Goal: Task Accomplishment & Management: Use online tool/utility

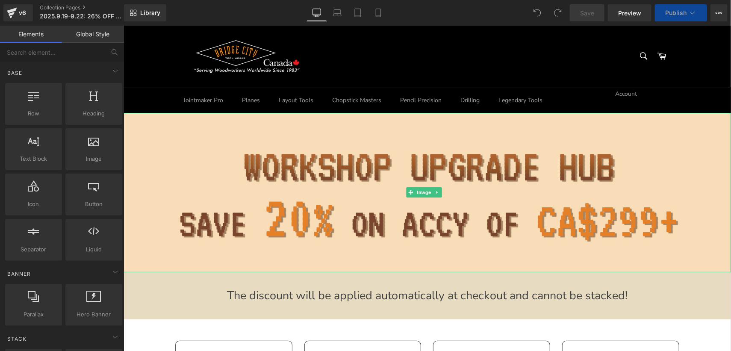
drag, startPoint x: 362, startPoint y: 198, endPoint x: 124, endPoint y: 120, distance: 250.1
click at [362, 198] on img at bounding box center [426, 191] width 607 height 159
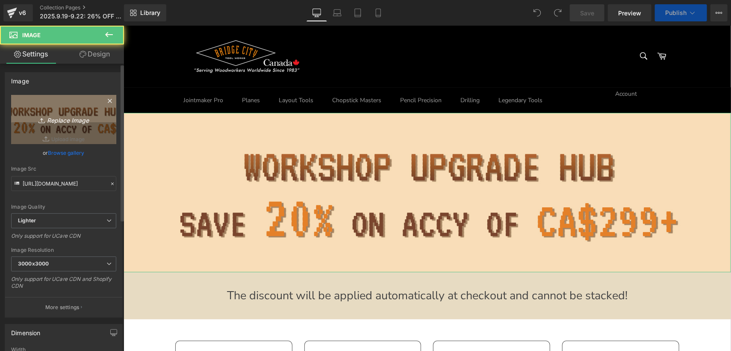
click at [66, 100] on link "Replace Image" at bounding box center [63, 119] width 105 height 49
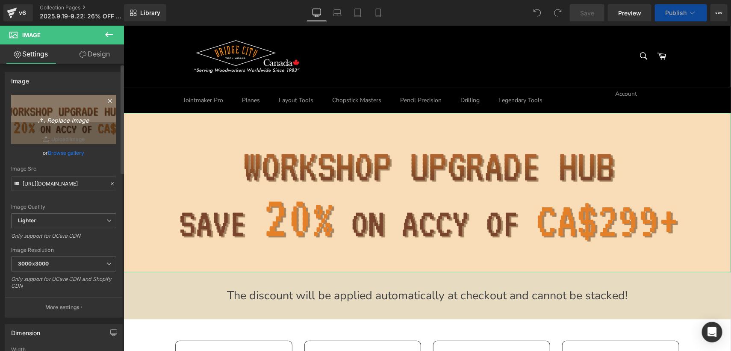
type input "C:\fakepath\标题_08.png"
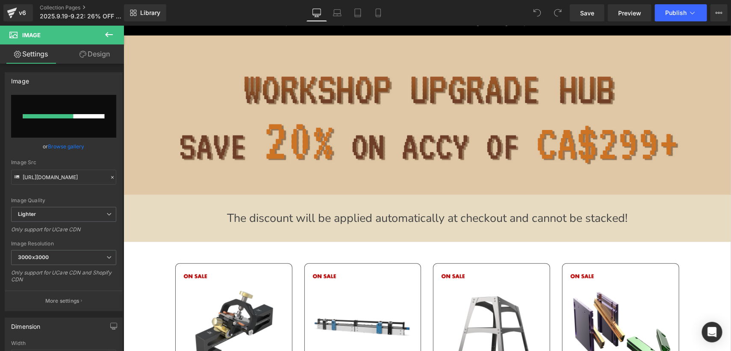
scroll to position [171, 0]
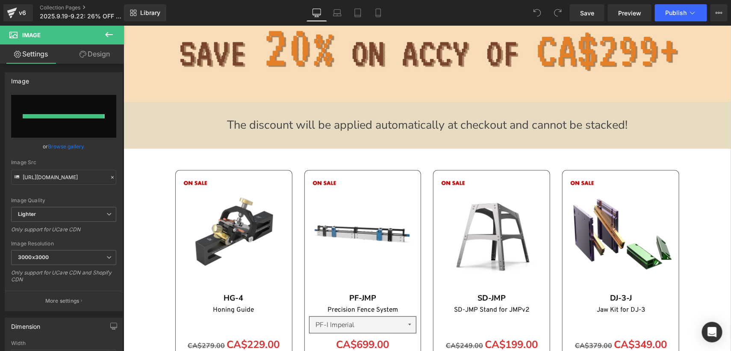
type input "[URL][DOMAIN_NAME]"
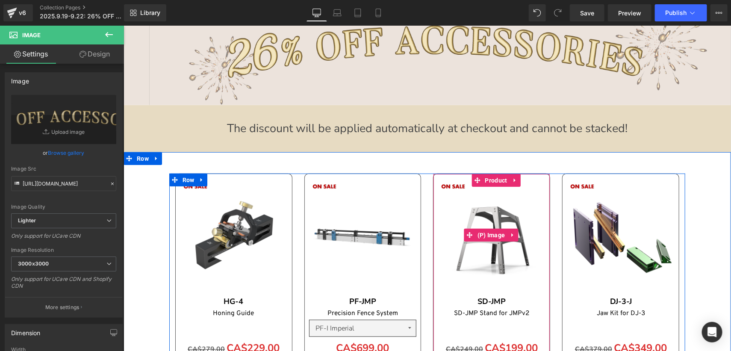
scroll to position [0, 0]
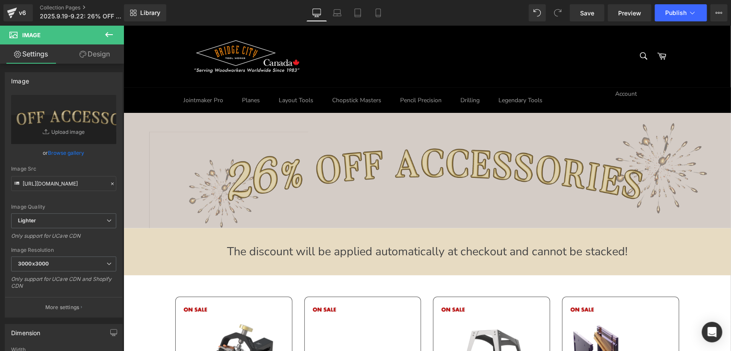
click at [242, 184] on img at bounding box center [426, 169] width 607 height 115
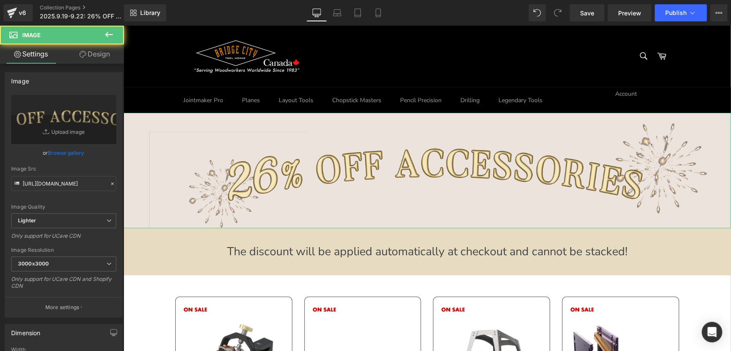
click at [82, 44] on link "Design" at bounding box center [95, 53] width 62 height 19
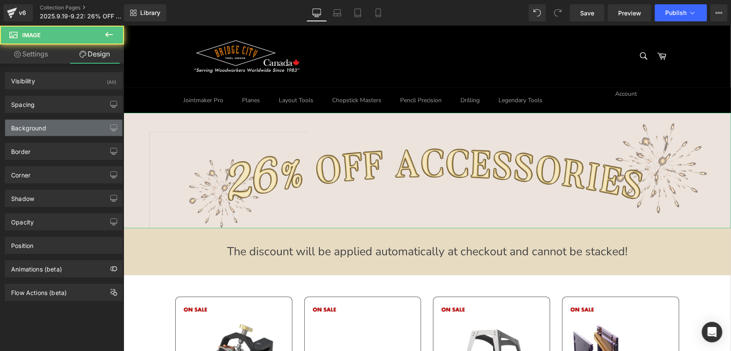
click at [55, 127] on div "Background" at bounding box center [63, 128] width 117 height 16
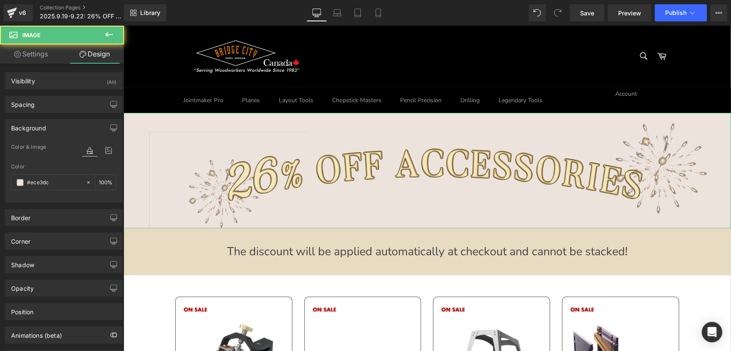
type input "#ece3dc"
type input "100"
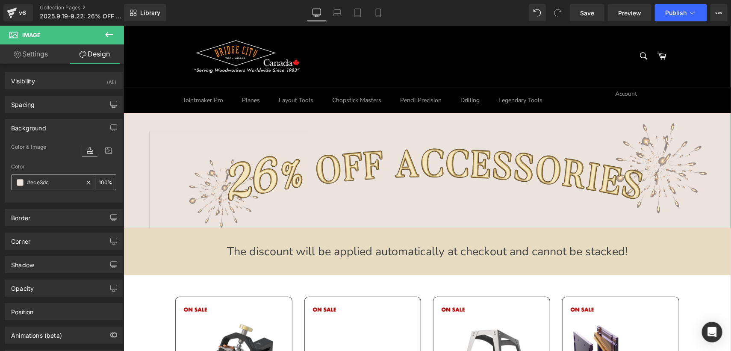
click at [55, 178] on input "#ece3dc" at bounding box center [54, 182] width 55 height 9
paste input "26% OFF FOR ALL ACCESSORIES"
type input "26% OFF FOR ALL ACCESSORIES"
type input "0"
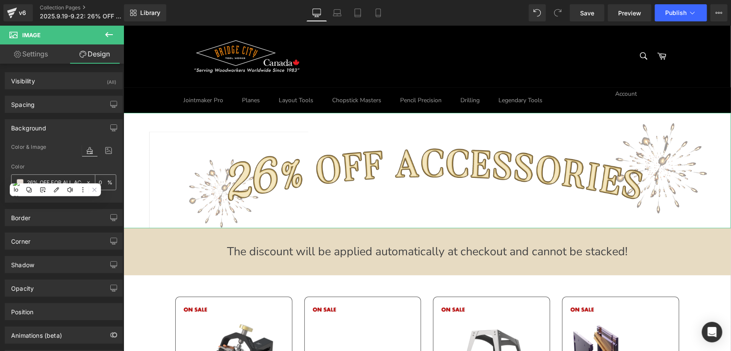
scroll to position [0, 32]
type input "#ece3dc"
type input "100"
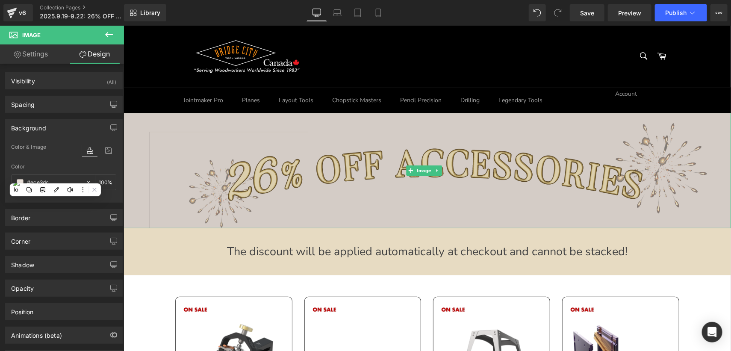
click at [138, 120] on img at bounding box center [426, 169] width 607 height 115
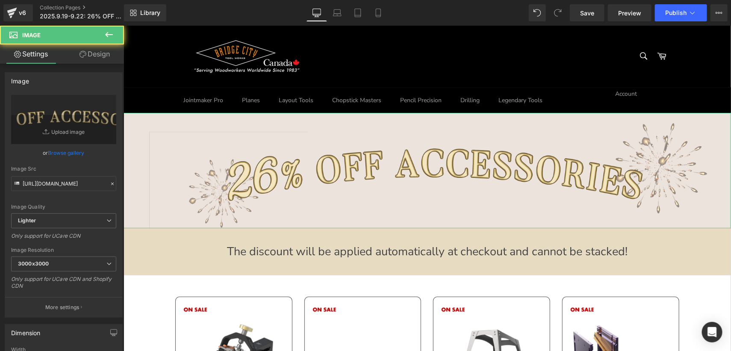
click at [92, 55] on link "Design" at bounding box center [95, 53] width 62 height 19
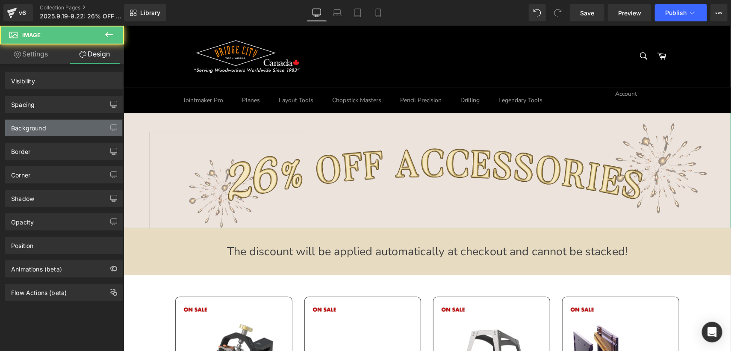
click at [43, 124] on div "Background" at bounding box center [28, 126] width 35 height 12
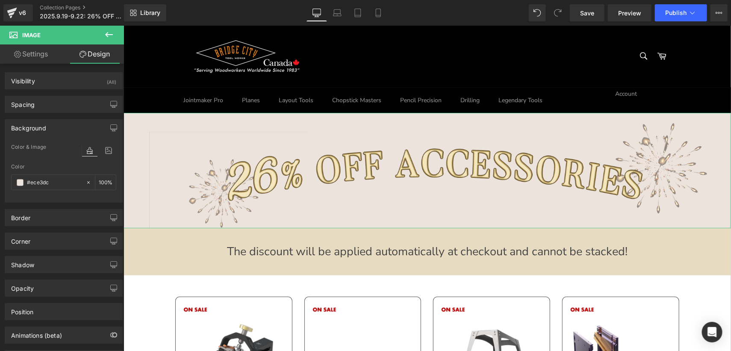
type input "#ece3dc"
type input "100"
click at [53, 185] on input "#ece3dc" at bounding box center [54, 182] width 55 height 9
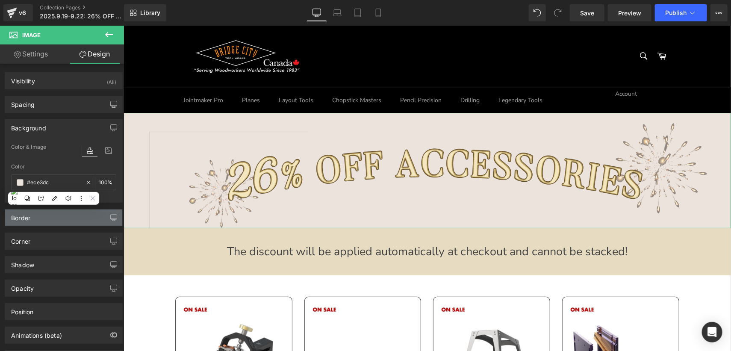
paste input "141310"
type input "#141310"
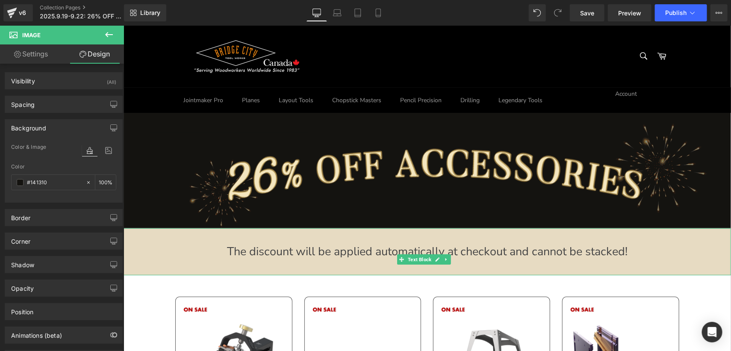
click at [143, 256] on p "The discount will be applied automatically at checkout and cannot be stacked!" at bounding box center [426, 251] width 607 height 16
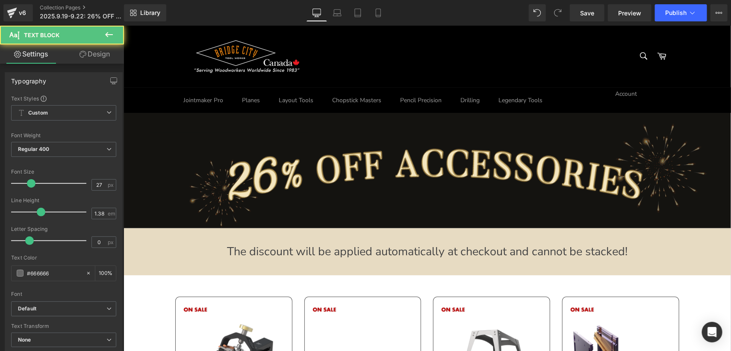
click at [93, 46] on link "Design" at bounding box center [95, 53] width 62 height 19
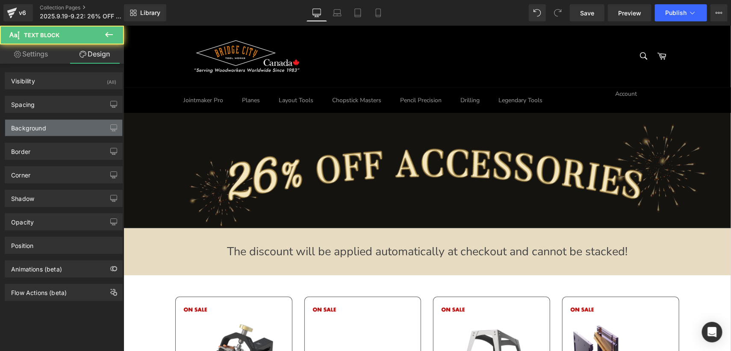
click at [54, 121] on div "Background" at bounding box center [63, 128] width 117 height 16
type input "#e7dbc2"
type input "100"
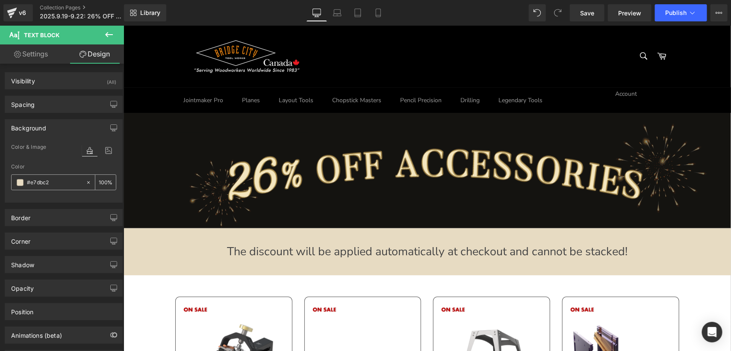
click at [54, 180] on input "#e7dbc2" at bounding box center [54, 182] width 55 height 9
paste input "141310"
type input "#141310"
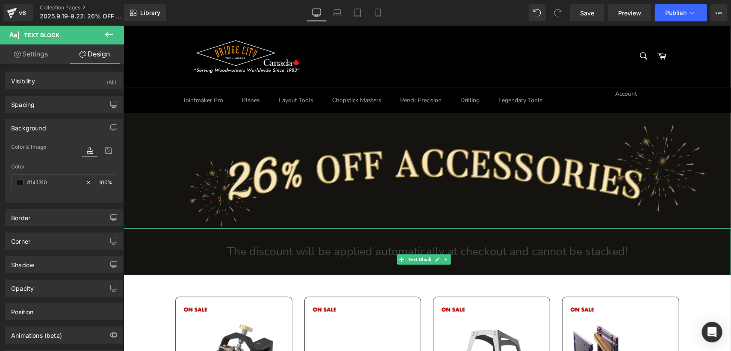
click at [255, 247] on span "The discount will be applied automatically at checkout and cannot be stacked!" at bounding box center [427, 251] width 401 height 16
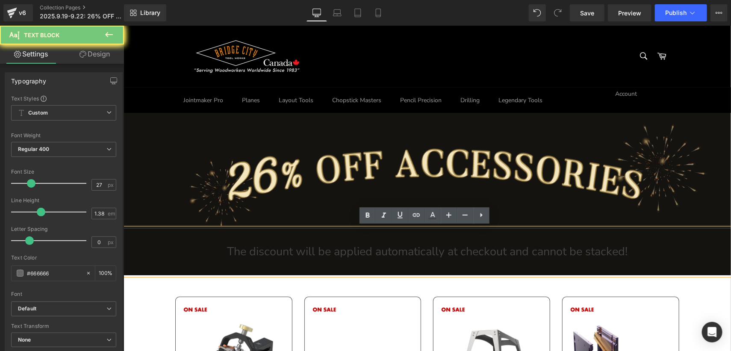
click at [259, 248] on span "The discount will be applied automatically at checkout and cannot be stacked!" at bounding box center [427, 251] width 401 height 16
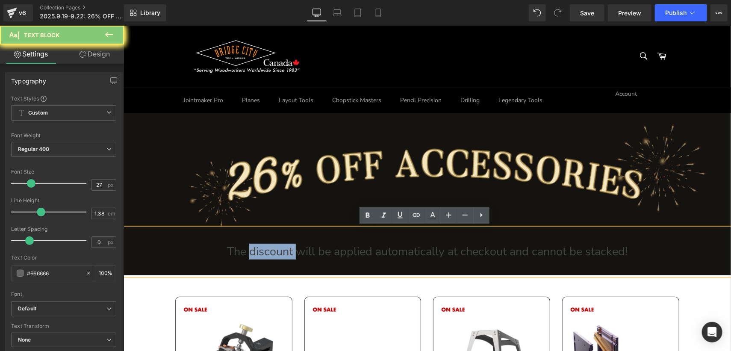
click at [259, 248] on span "The discount will be applied automatically at checkout and cannot be stacked!" at bounding box center [427, 251] width 401 height 16
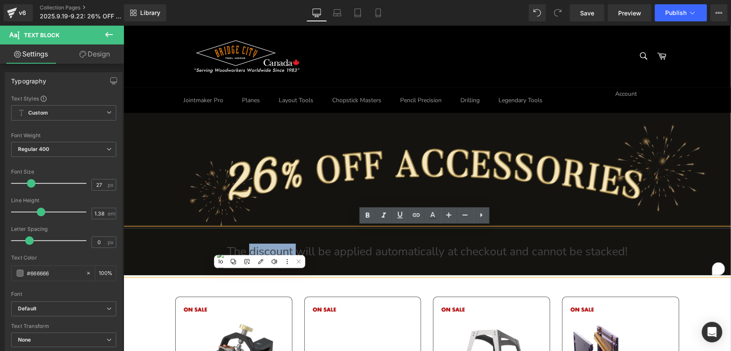
click at [259, 248] on span "The discount will be applied automatically at checkout and cannot be stacked!" at bounding box center [427, 251] width 401 height 16
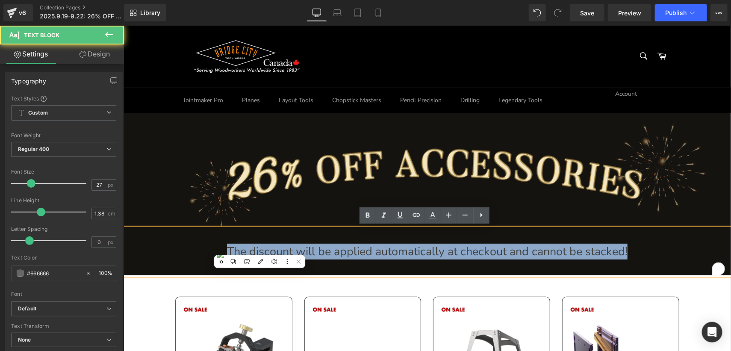
click at [259, 248] on span "The discount will be applied automatically at checkout and cannot be stacked!" at bounding box center [427, 251] width 401 height 16
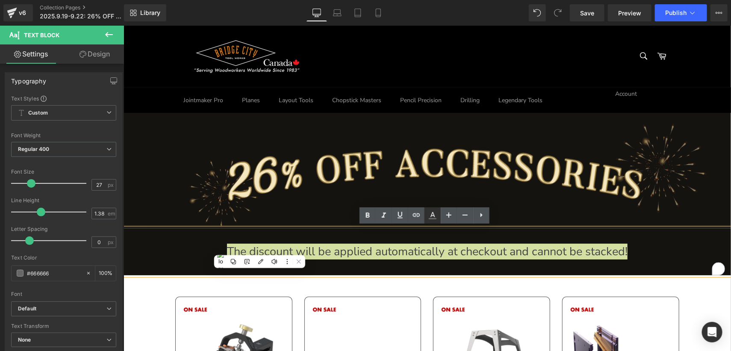
click at [432, 213] on icon at bounding box center [432, 215] width 10 height 10
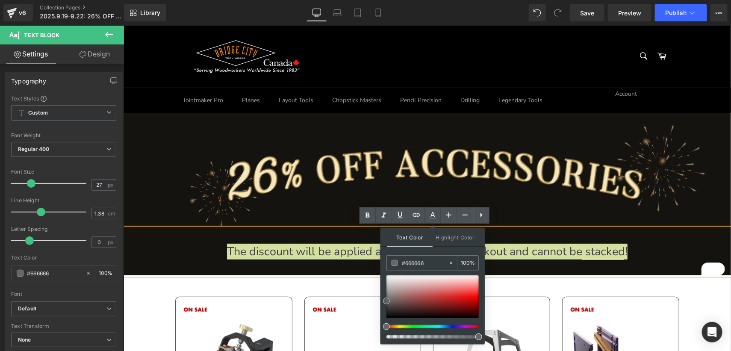
type input "#595959"
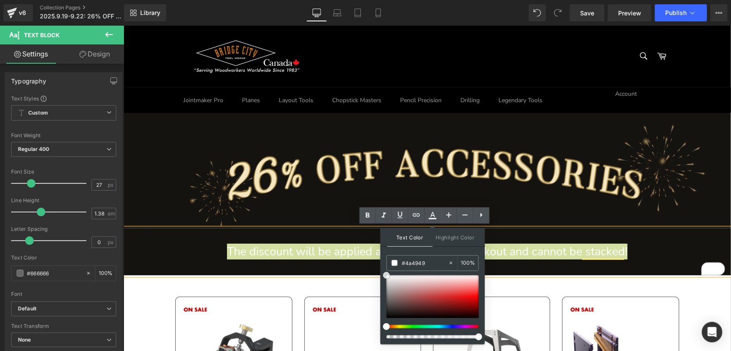
type input "#ffffff"
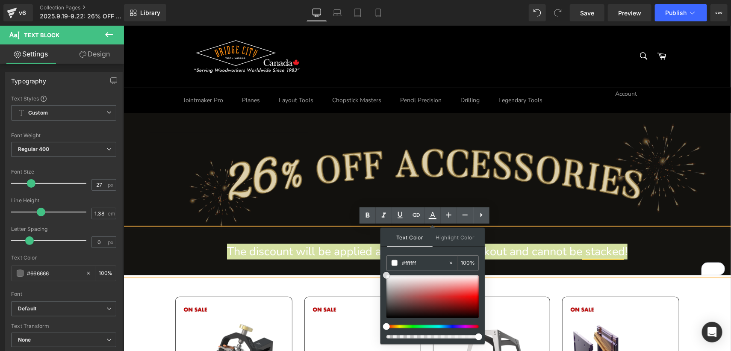
drag, startPoint x: 508, startPoint y: 322, endPoint x: 448, endPoint y: 160, distance: 173.0
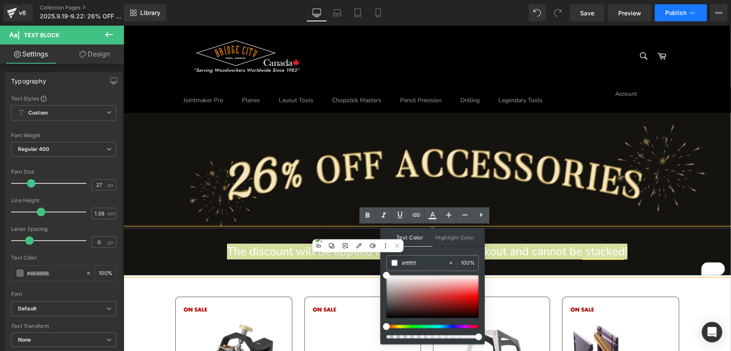
click at [666, 13] on span "Publish" at bounding box center [675, 12] width 21 height 7
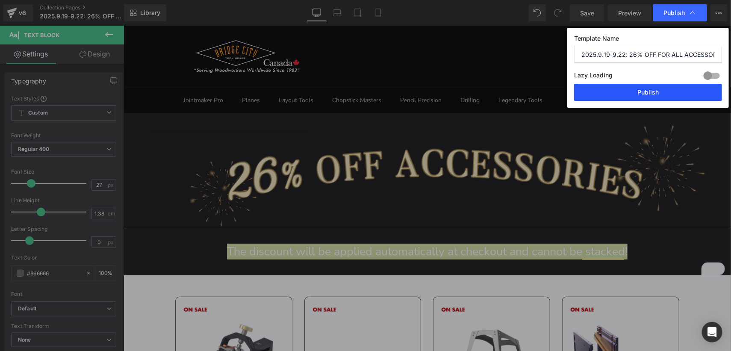
click at [651, 97] on button "Publish" at bounding box center [648, 92] width 148 height 17
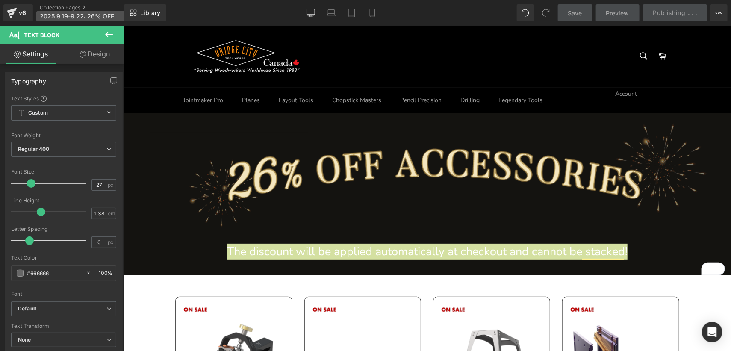
click at [79, 12] on p "2025.9.19-9.22: 26% OFF FOR ALL ACCESSORIES" at bounding box center [85, 16] width 98 height 10
click at [96, 14] on span "2025.9.19-9.22: 26% OFF FOR ALL ACCESSORIES" at bounding box center [81, 16] width 82 height 7
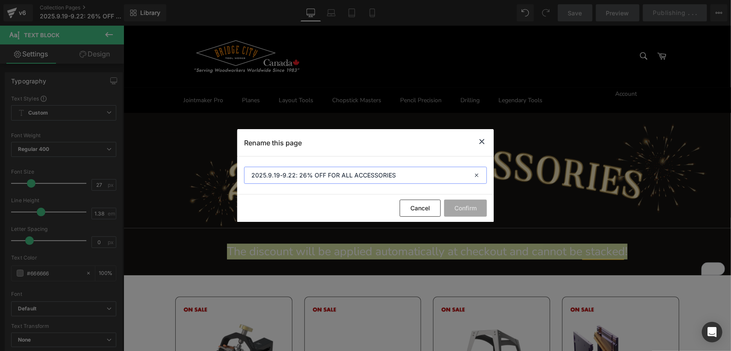
drag, startPoint x: 298, startPoint y: 174, endPoint x: 433, endPoint y: 180, distance: 135.2
click at [432, 177] on input "2025.9.19-9.22: 26% OFF FOR ALL ACCESSORIES" at bounding box center [365, 175] width 243 height 17
click at [483, 141] on icon at bounding box center [482, 141] width 10 height 11
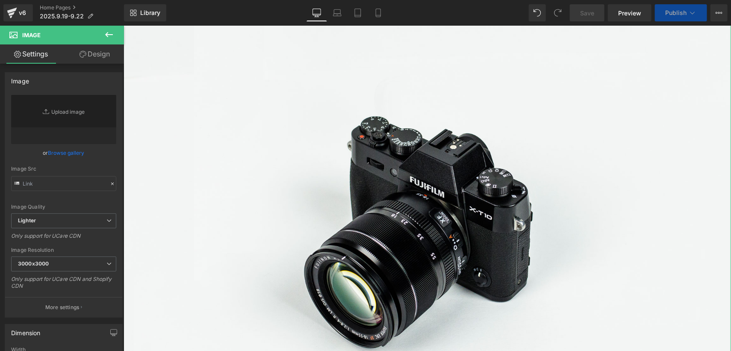
scroll to position [470, 0]
type input "C:\fakepath\标题_04.png"
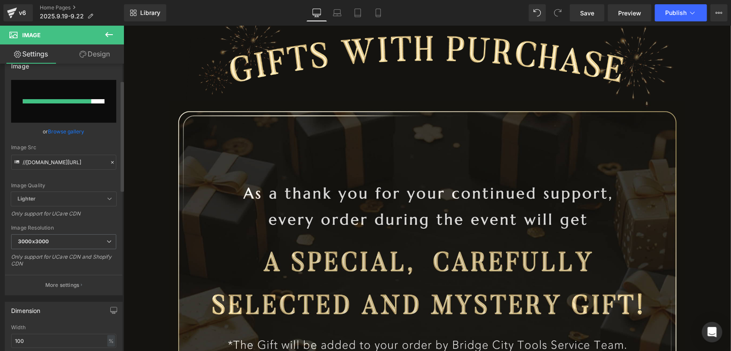
scroll to position [0, 0]
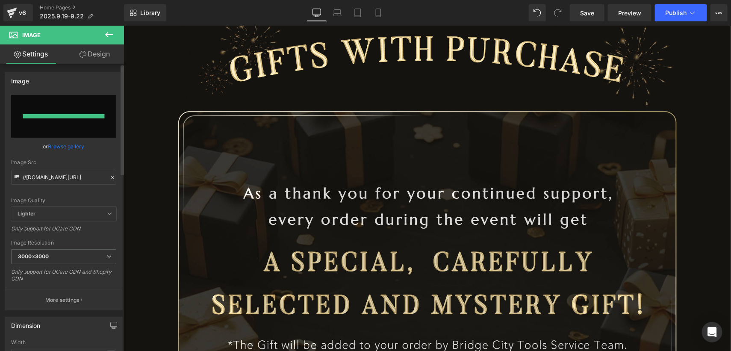
type input "[URL][DOMAIN_NAME]"
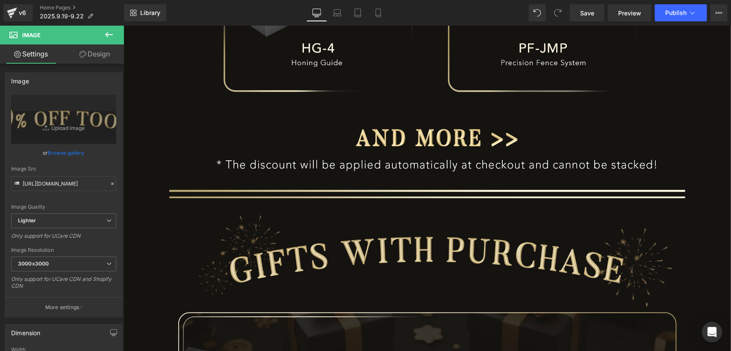
scroll to position [1016, 0]
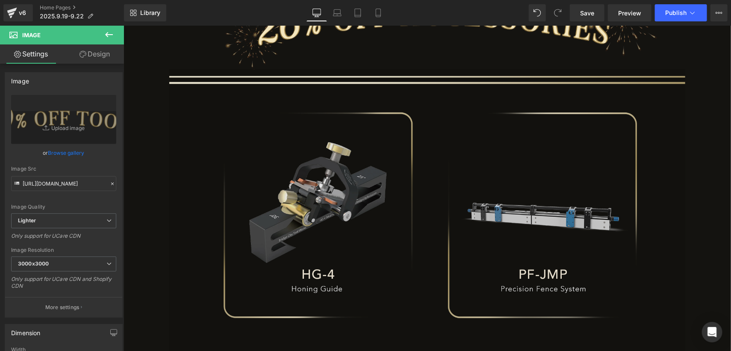
click at [304, 185] on img at bounding box center [427, 253] width 516 height 370
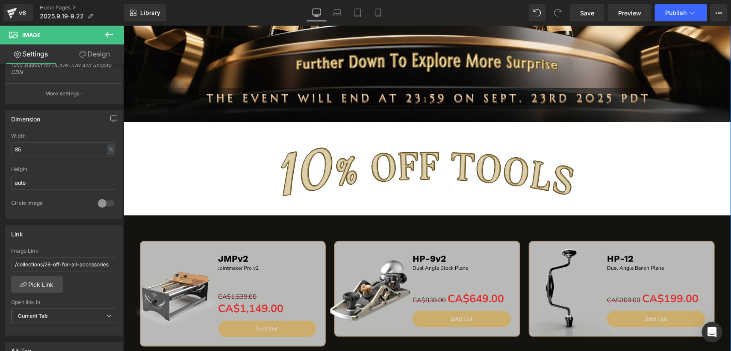
scroll to position [374, 0]
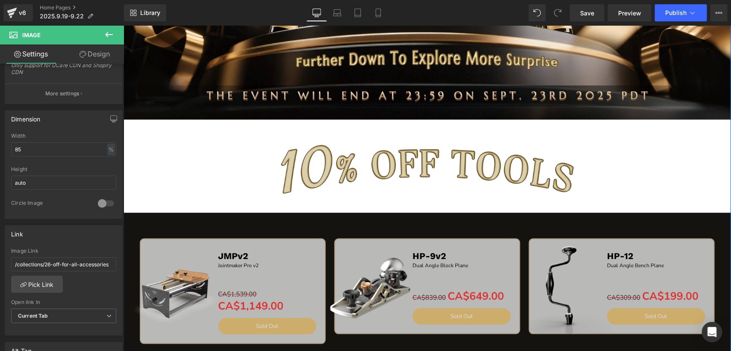
click at [375, 168] on img at bounding box center [426, 165] width 607 height 93
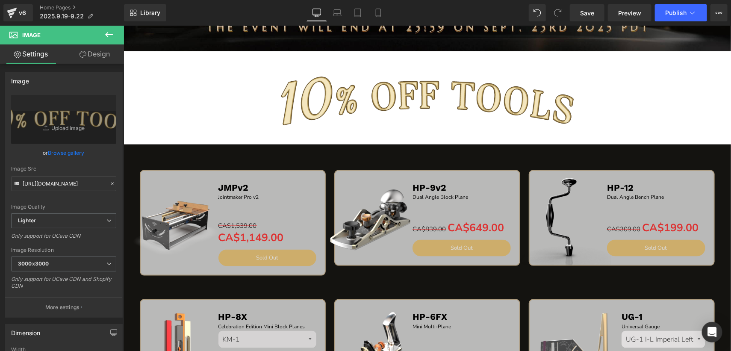
scroll to position [503, 0]
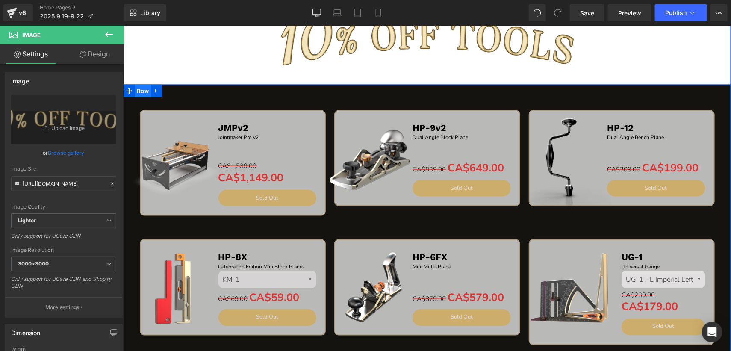
click at [134, 96] on span "Row" at bounding box center [142, 90] width 16 height 13
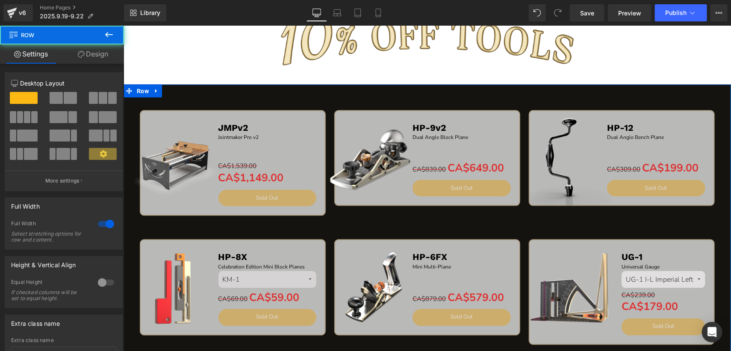
click at [103, 59] on link "Design" at bounding box center [93, 53] width 62 height 19
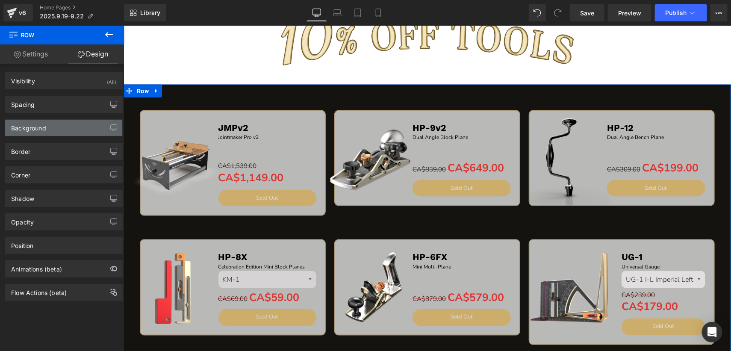
click at [54, 128] on div "Background" at bounding box center [63, 128] width 117 height 16
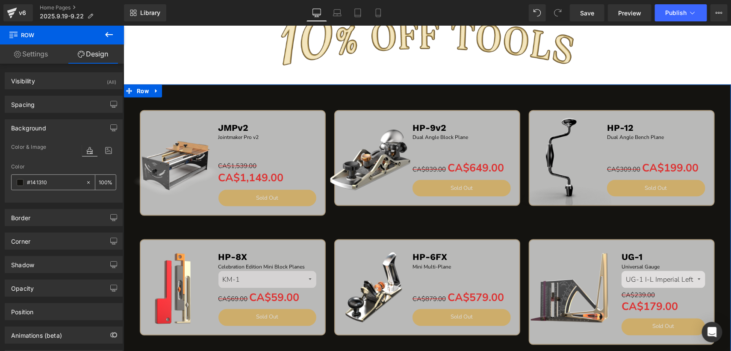
click at [56, 179] on input "#141310" at bounding box center [54, 182] width 55 height 9
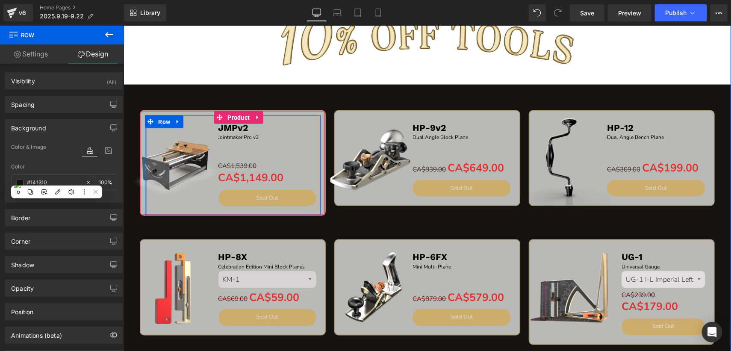
scroll to position [374, 0]
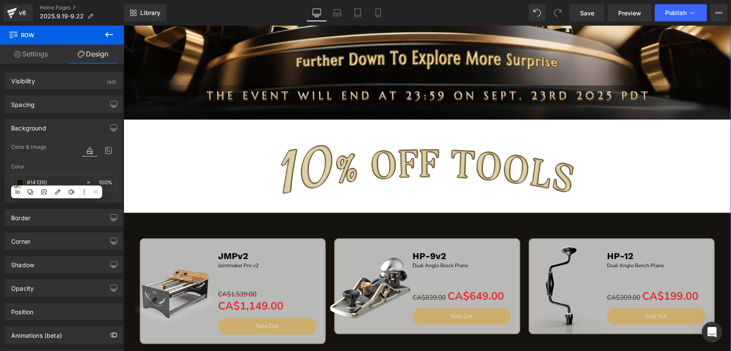
click at [141, 161] on img at bounding box center [426, 165] width 607 height 93
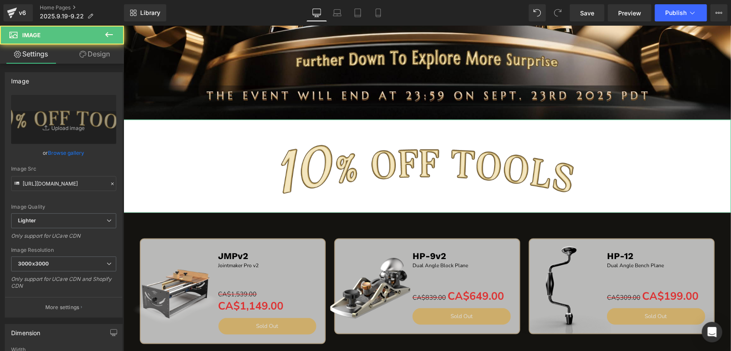
click at [99, 60] on link "Design" at bounding box center [95, 53] width 62 height 19
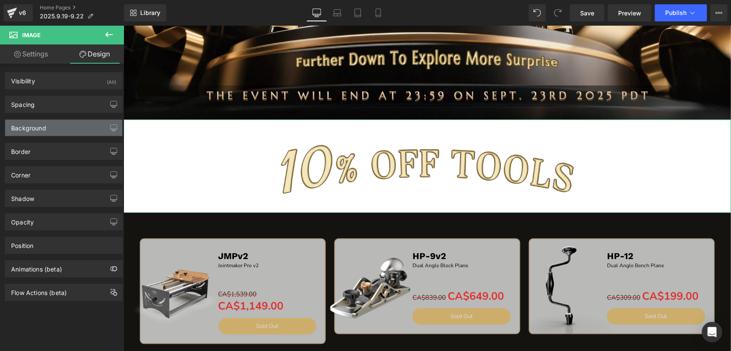
click at [63, 128] on div "Background" at bounding box center [63, 128] width 117 height 16
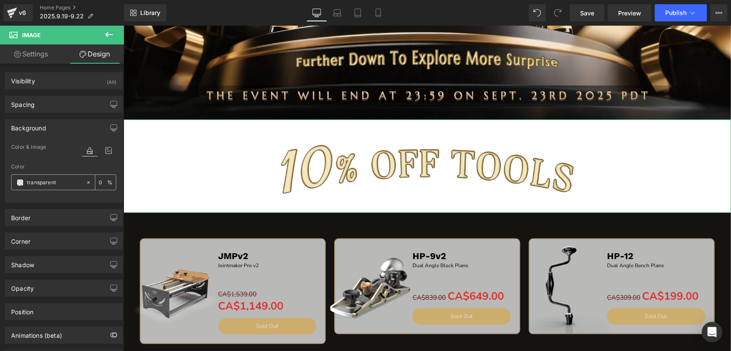
click at [63, 184] on input "transparent" at bounding box center [54, 182] width 55 height 9
paste input "#141310"
type input "#141310"
type input "100"
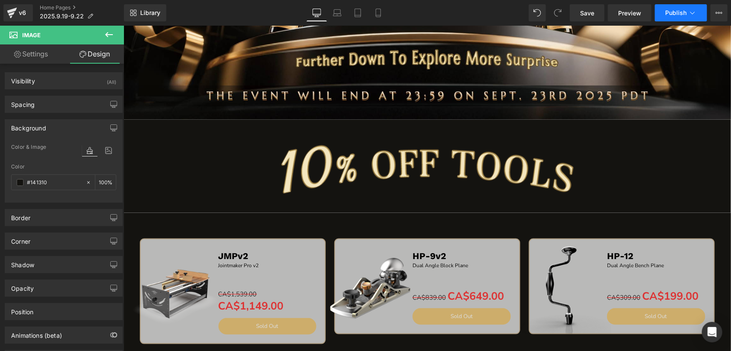
type input "#141310"
click at [668, 6] on button "Publish" at bounding box center [681, 12] width 52 height 17
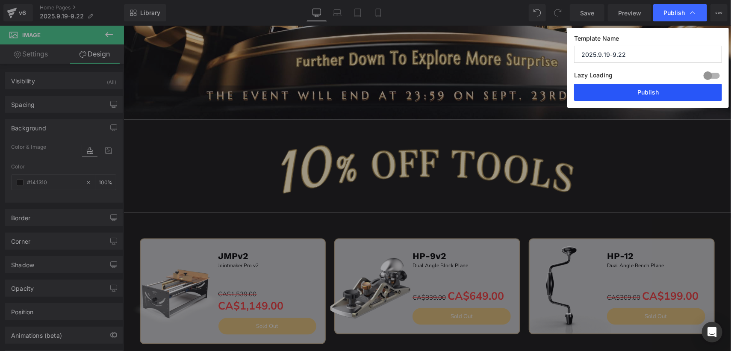
click at [662, 99] on button "Publish" at bounding box center [648, 92] width 148 height 17
